Goal: Information Seeking & Learning: Stay updated

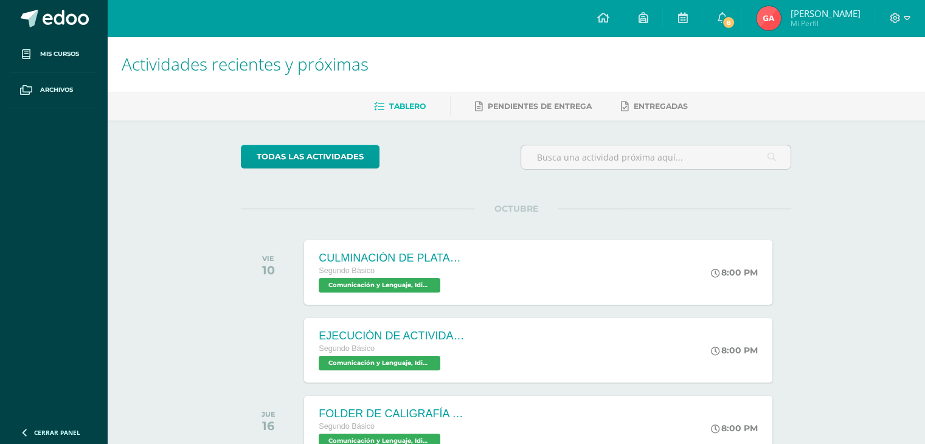
drag, startPoint x: 0, startPoint y: 354, endPoint x: 2, endPoint y: 321, distance: 33.5
drag, startPoint x: 2, startPoint y: 321, endPoint x: 725, endPoint y: 33, distance: 777.7
click at [733, 11] on link "8" at bounding box center [721, 18] width 39 height 36
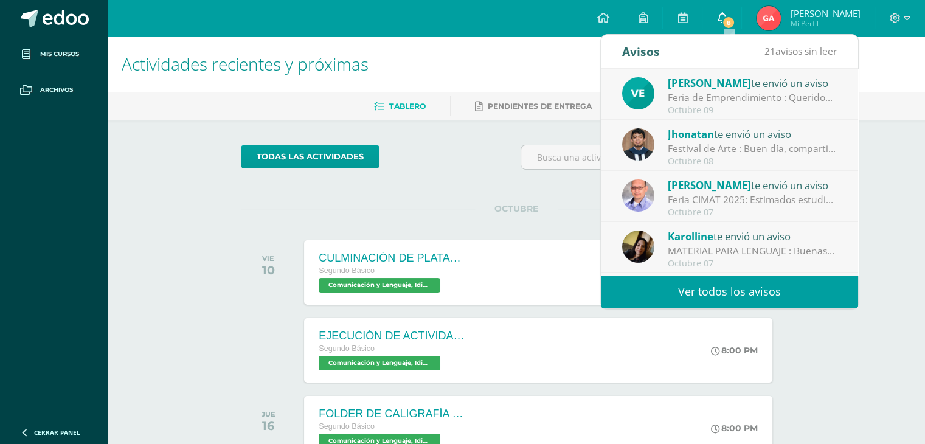
click at [724, 23] on icon at bounding box center [722, 17] width 10 height 11
click at [727, 108] on div "Octubre 09" at bounding box center [752, 110] width 169 height 10
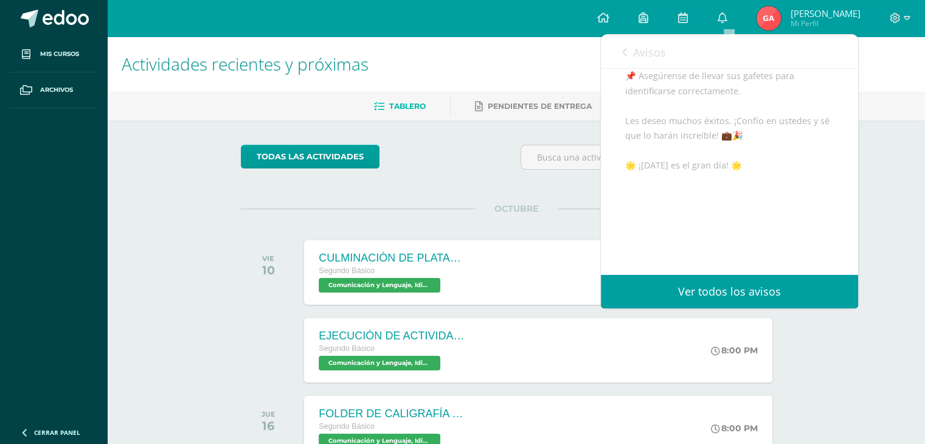
scroll to position [328, 0]
click at [427, 167] on div "todas las Actividades" at bounding box center [352, 162] width 233 height 35
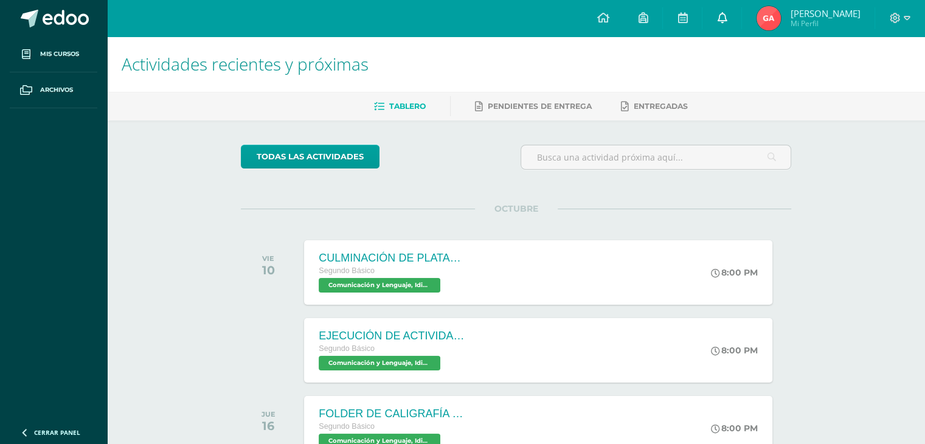
click at [720, 24] on link "0" at bounding box center [721, 18] width 39 height 36
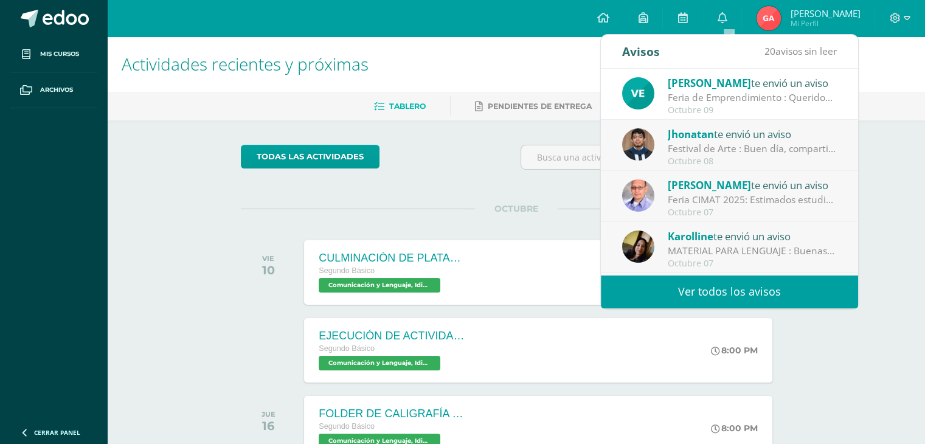
click at [800, 154] on div "Festival de Arte : Buen día, compartimos información importante sobre nuestro f…" at bounding box center [752, 149] width 169 height 14
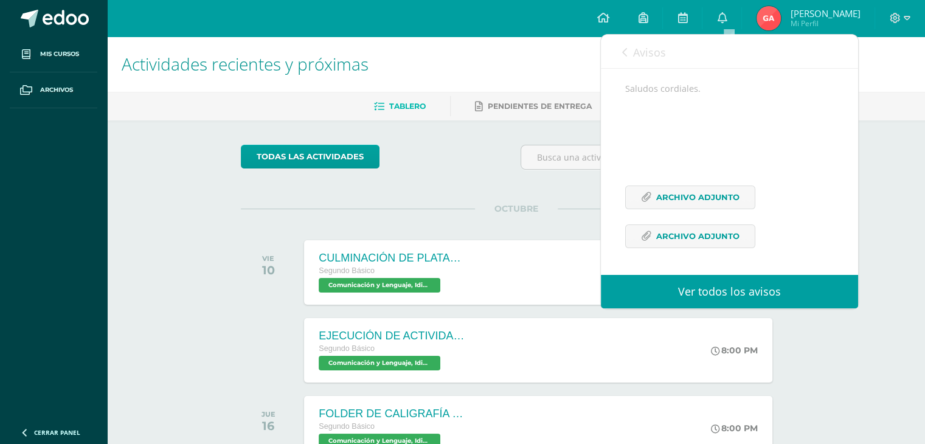
scroll to position [182, 0]
click at [621, 49] on div "Avisos 19 avisos sin leer Avisos" at bounding box center [729, 52] width 257 height 34
click at [626, 51] on icon at bounding box center [624, 52] width 5 height 10
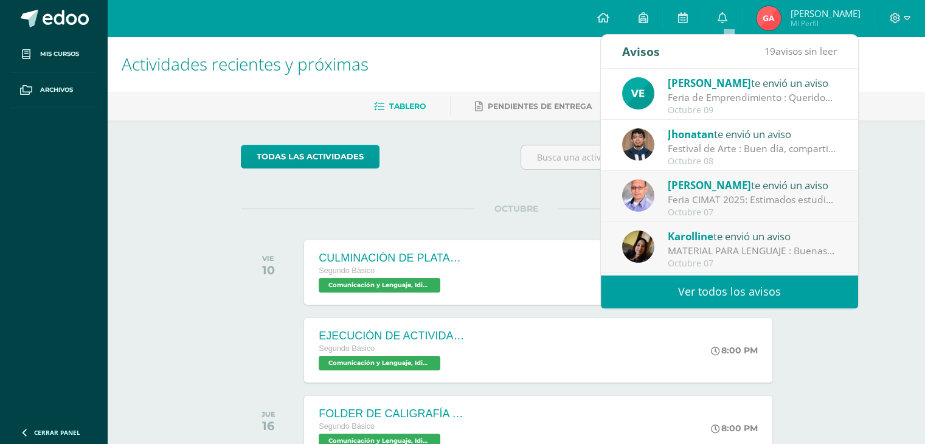
click at [731, 205] on div "Feria CIMAT 2025: Estimados estudiantes Por este medio, los departamentos de Ci…" at bounding box center [752, 200] width 169 height 14
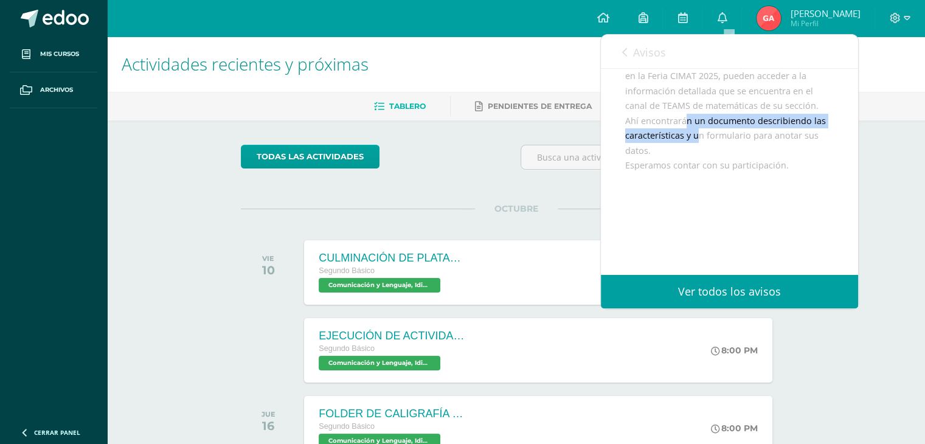
drag, startPoint x: 686, startPoint y: 122, endPoint x: 696, endPoint y: 139, distance: 20.1
click at [696, 139] on div "Estimados estudiantes Por este medio, los departamentos de Ciencias, Arte y Tec…" at bounding box center [729, 135] width 209 height 253
click at [666, 156] on div "Copiar" at bounding box center [664, 158] width 25 height 10
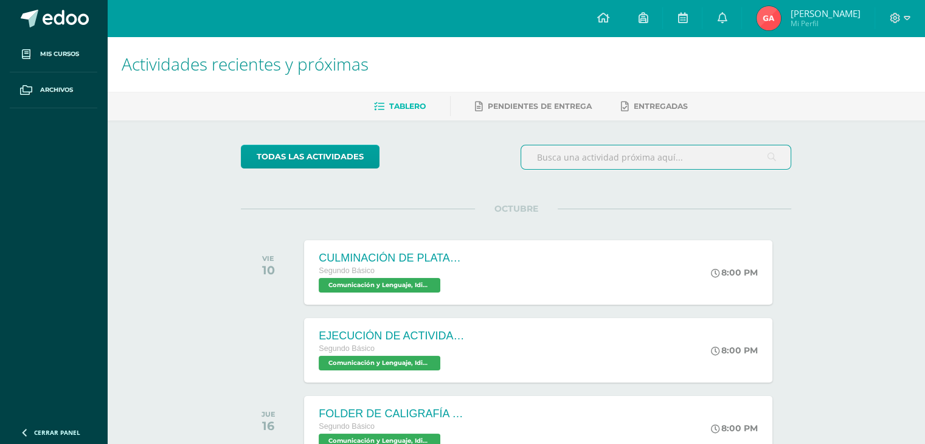
drag, startPoint x: 666, startPoint y: 156, endPoint x: 772, endPoint y: 100, distance: 119.4
click at [769, 105] on div "Actividades recientes y próximas Tablero Pendientes de entrega Entregadas todas…" at bounding box center [516, 282] width 818 height 493
click at [737, 13] on link "0" at bounding box center [721, 18] width 39 height 36
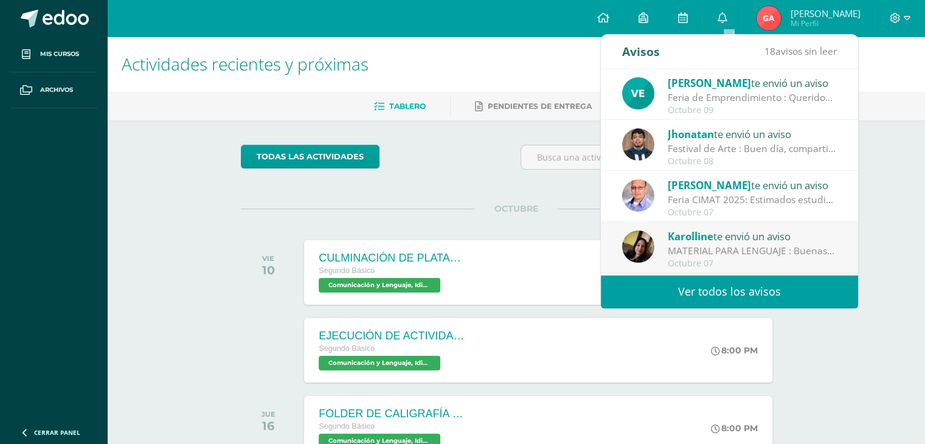
click at [697, 198] on div "Feria CIMAT 2025: Estimados estudiantes Por este medio, los departamentos de Ci…" at bounding box center [752, 200] width 169 height 14
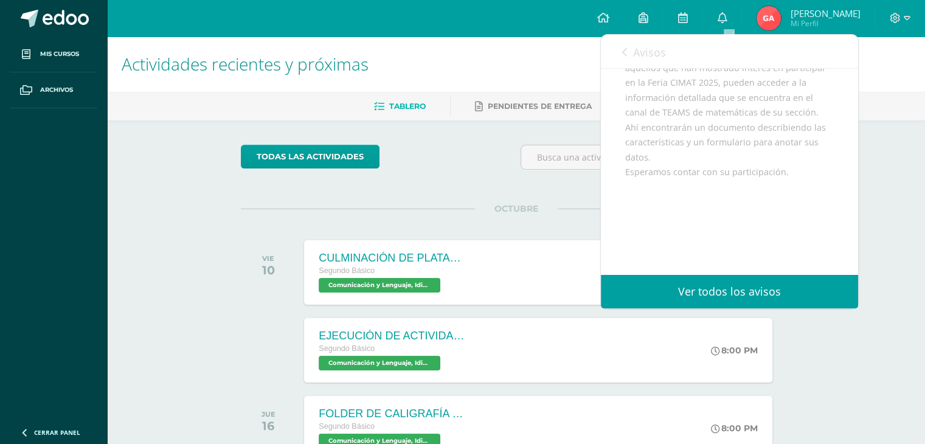
scroll to position [157, 0]
click at [639, 61] on link "Avisos" at bounding box center [644, 52] width 44 height 35
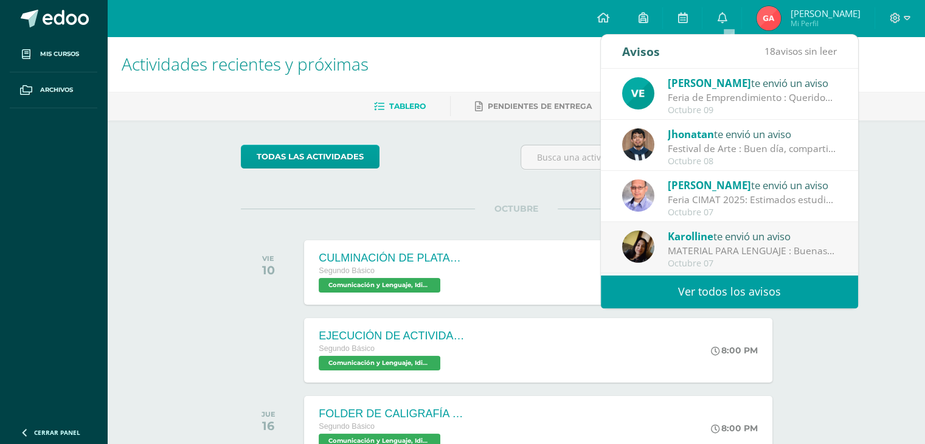
click at [818, 237] on div "[PERSON_NAME] te envió un aviso" at bounding box center [752, 236] width 169 height 16
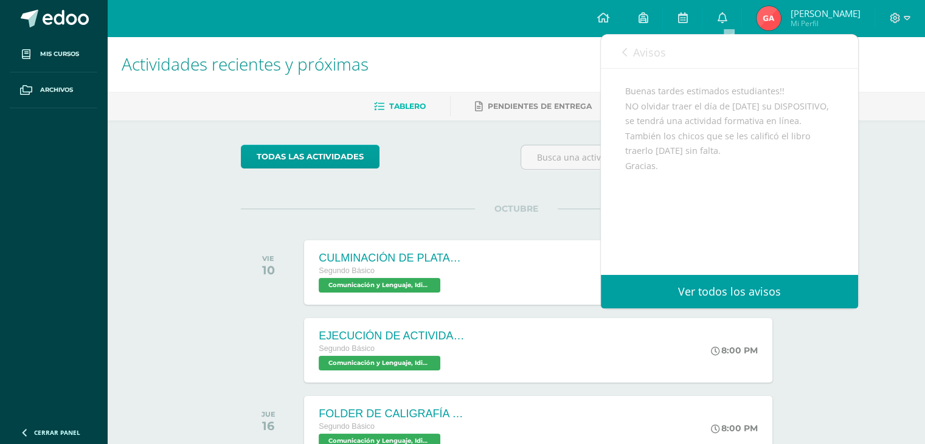
scroll to position [149, 0]
click at [625, 55] on icon at bounding box center [624, 52] width 5 height 10
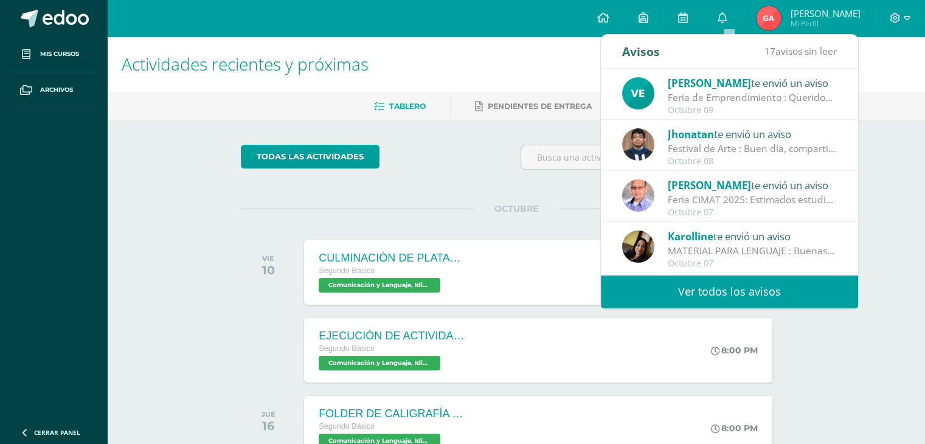
drag, startPoint x: 846, startPoint y: 158, endPoint x: 837, endPoint y: 152, distance: 11.0
click at [837, 152] on div "[PERSON_NAME] te envió un aviso Festival de Arte : Buen día, compartimos inform…" at bounding box center [729, 145] width 257 height 51
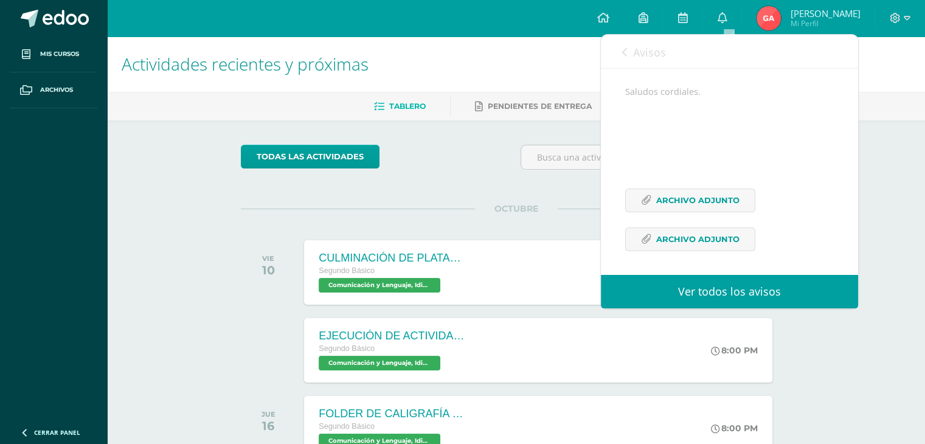
click at [622, 54] on icon at bounding box center [624, 52] width 5 height 10
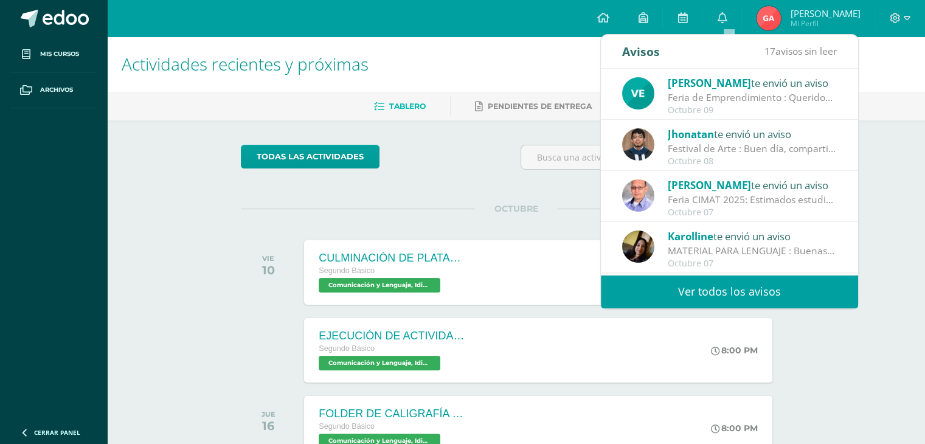
click at [770, 240] on div "[PERSON_NAME] te envió un aviso" at bounding box center [752, 236] width 169 height 16
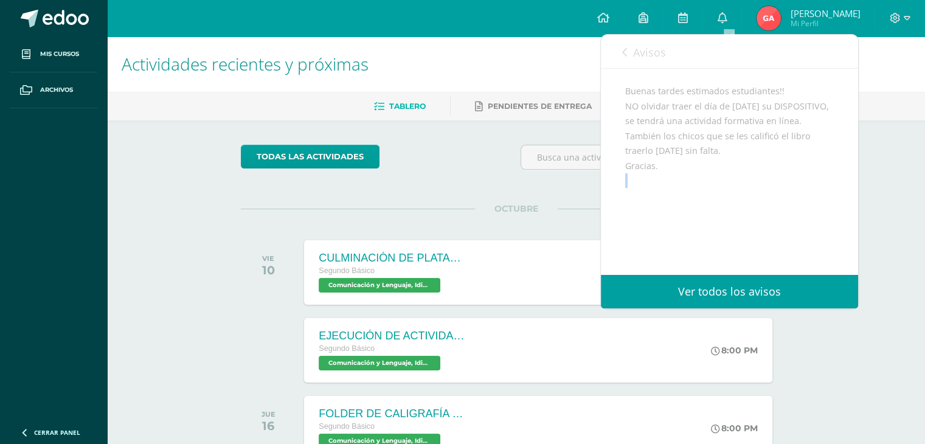
drag, startPoint x: 848, startPoint y: 202, endPoint x: 767, endPoint y: 183, distance: 82.6
click at [767, 183] on div "Karolline te envió un aviso: MATERIAL PARA LENGUAJE [DATE] Comunicación y Lengu…" at bounding box center [729, 119] width 257 height 311
click at [744, 212] on div "Buenas tardes estimados estudiantes!! NO olvidar traer el día de [DATE] su DISP…" at bounding box center [729, 173] width 209 height 179
click at [713, 228] on div "Buenas tardes estimados estudiantes!! NO olvidar traer el día de [DATE] su DISP…" at bounding box center [729, 173] width 209 height 179
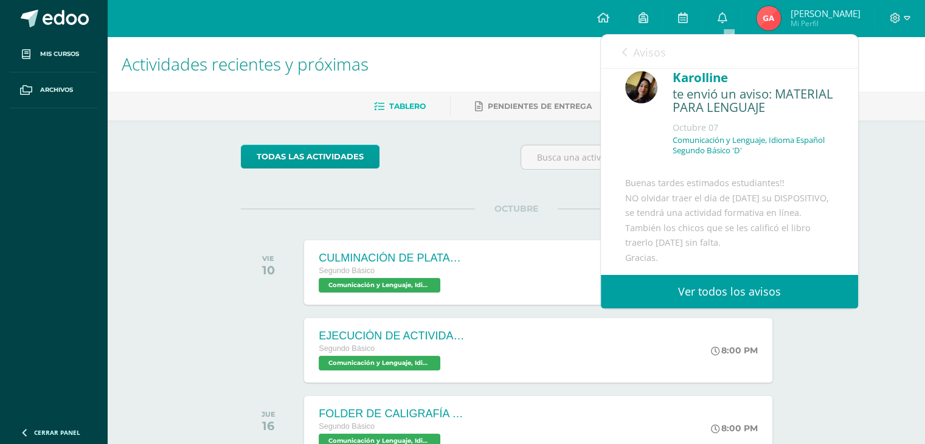
scroll to position [15, 0]
click at [634, 47] on span "Avisos" at bounding box center [649, 52] width 33 height 15
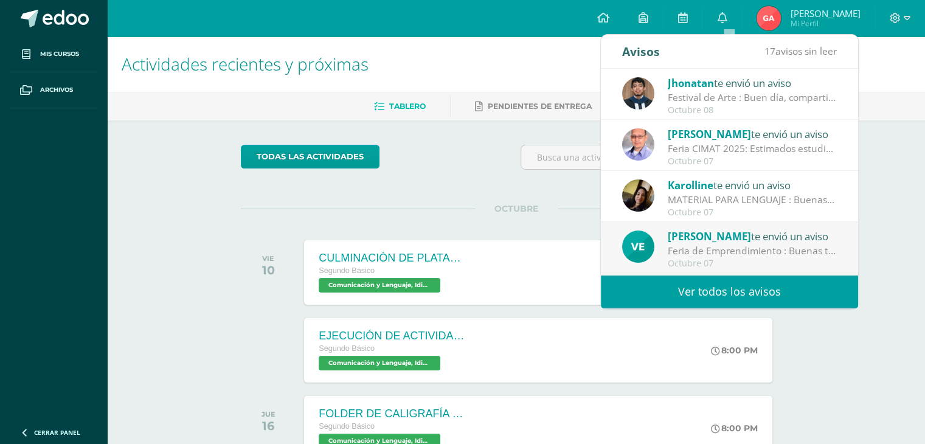
scroll to position [0, 0]
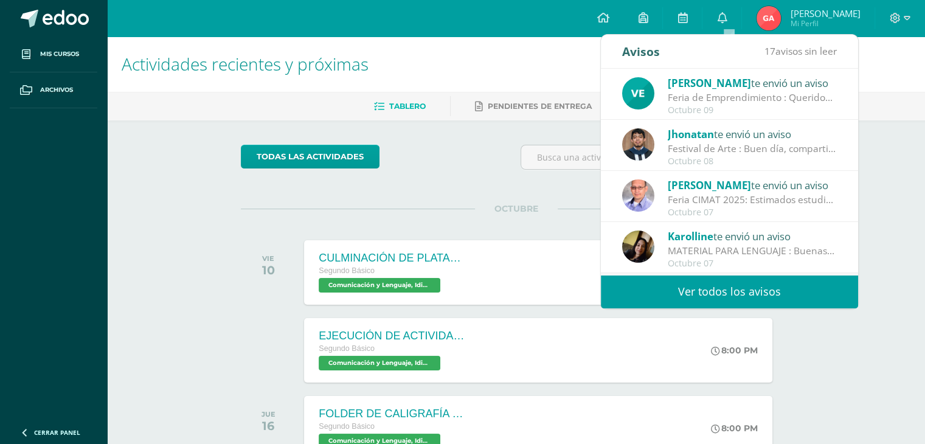
click at [874, 57] on h1 "Actividades recientes y próximas" at bounding box center [516, 63] width 789 height 55
